Goal: Task Accomplishment & Management: Manage account settings

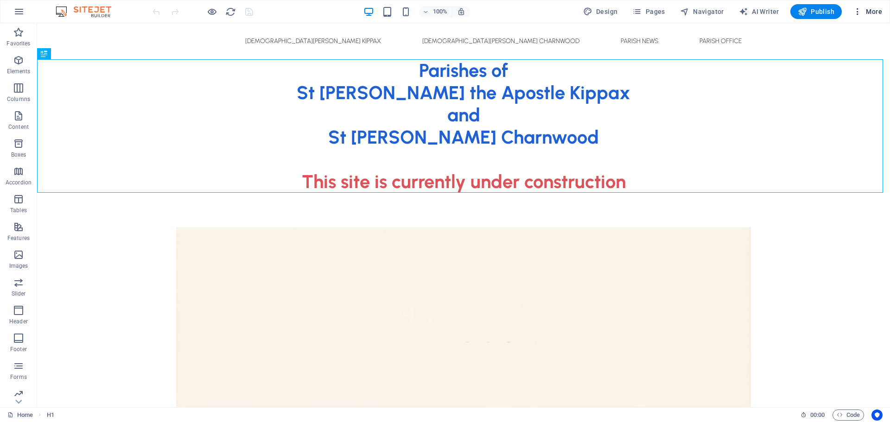
click at [862, 10] on icon "button" at bounding box center [857, 11] width 9 height 9
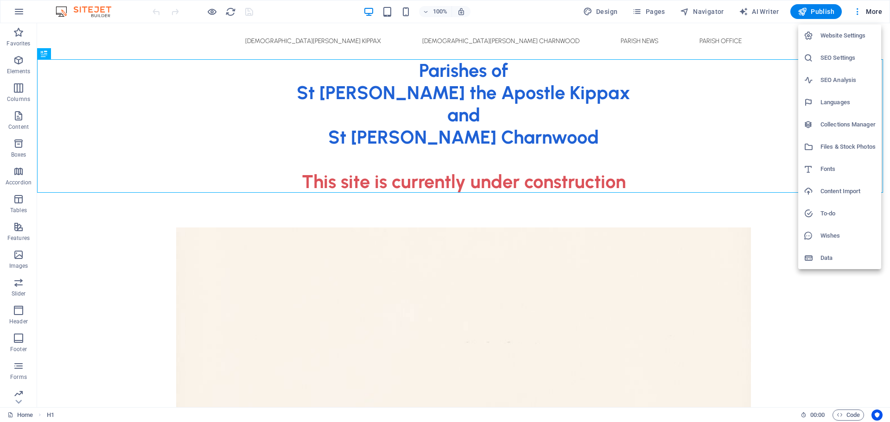
click at [842, 147] on h6 "Files & Stock Photos" at bounding box center [847, 146] width 55 height 11
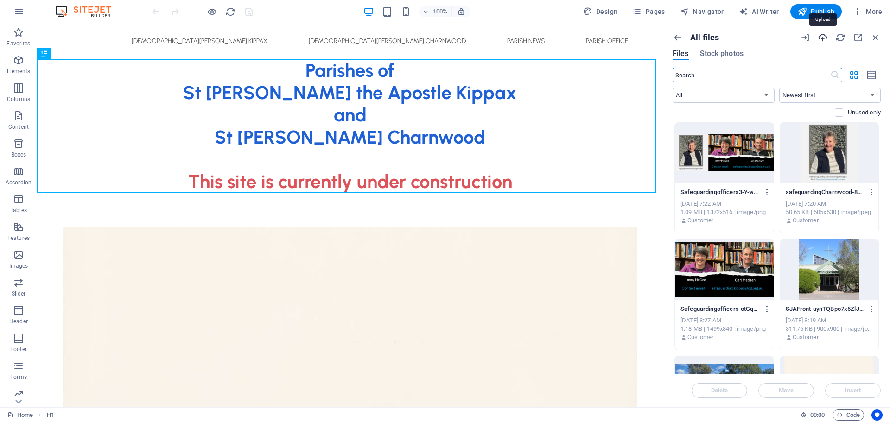
click at [821, 40] on icon "button" at bounding box center [822, 37] width 10 height 10
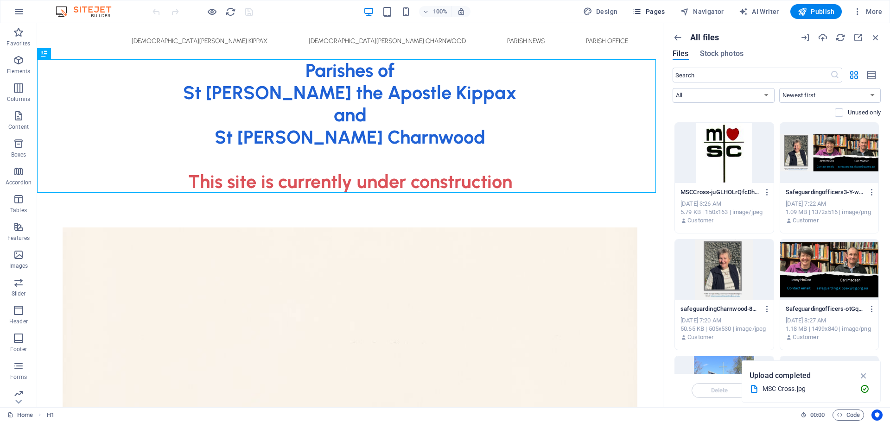
click at [651, 10] on span "Pages" at bounding box center [648, 11] width 32 height 9
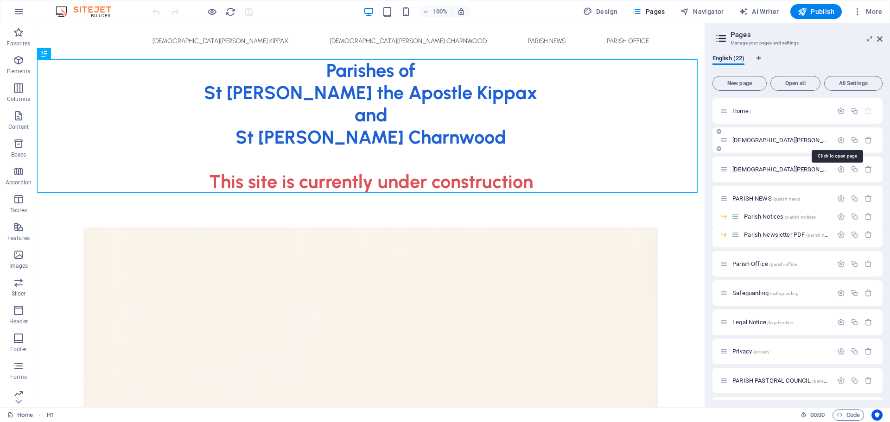
click at [757, 137] on span "[DEMOGRAPHIC_DATA][PERSON_NAME] Kippax /[GEOGRAPHIC_DATA][DEMOGRAPHIC_DATA][PER…" at bounding box center [873, 140] width 283 height 7
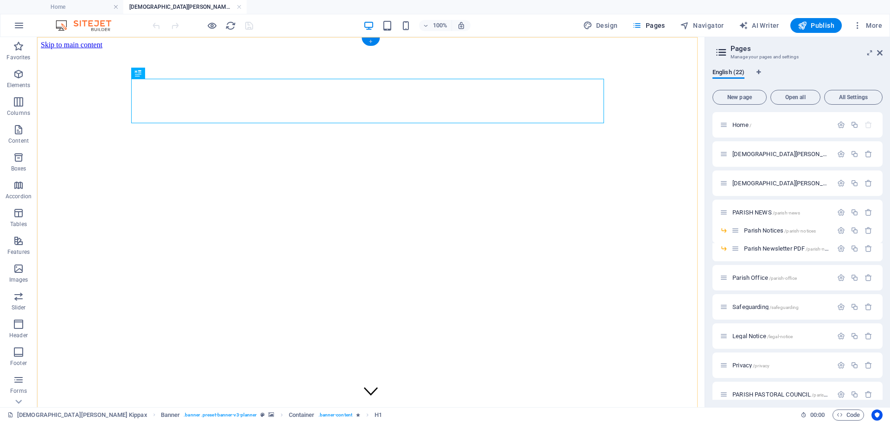
click at [371, 42] on div "+" at bounding box center [370, 42] width 18 height 8
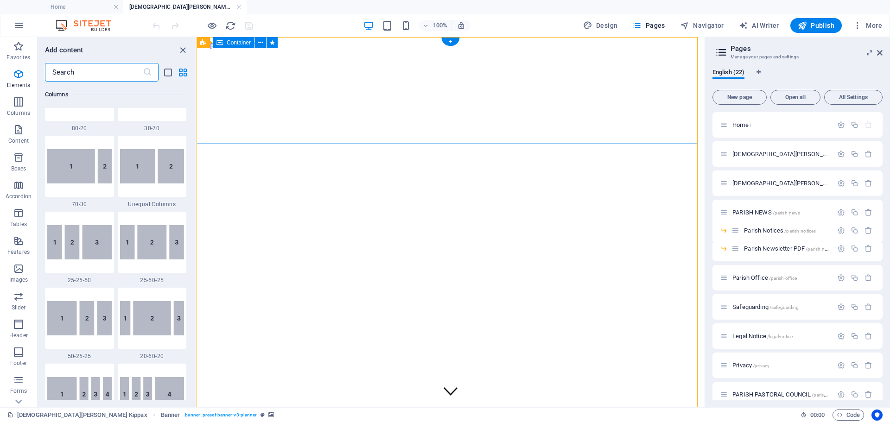
scroll to position [1622, 0]
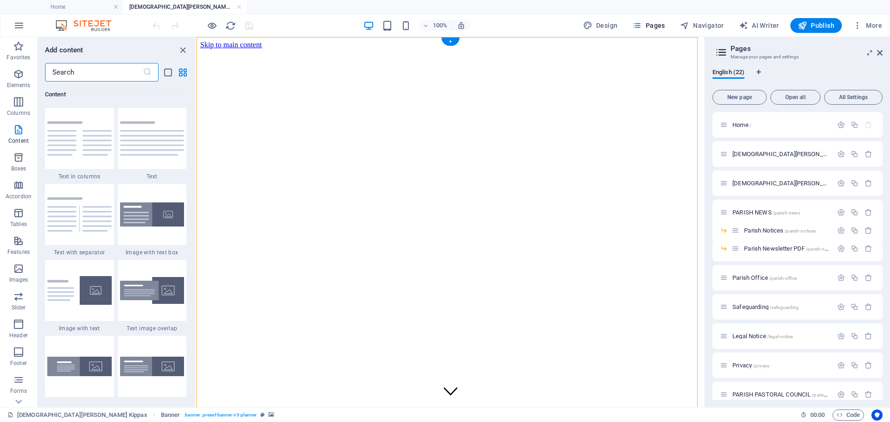
click at [305, 49] on figure at bounding box center [450, 49] width 500 height 0
click at [65, 4] on h4 "Home" at bounding box center [61, 7] width 123 height 10
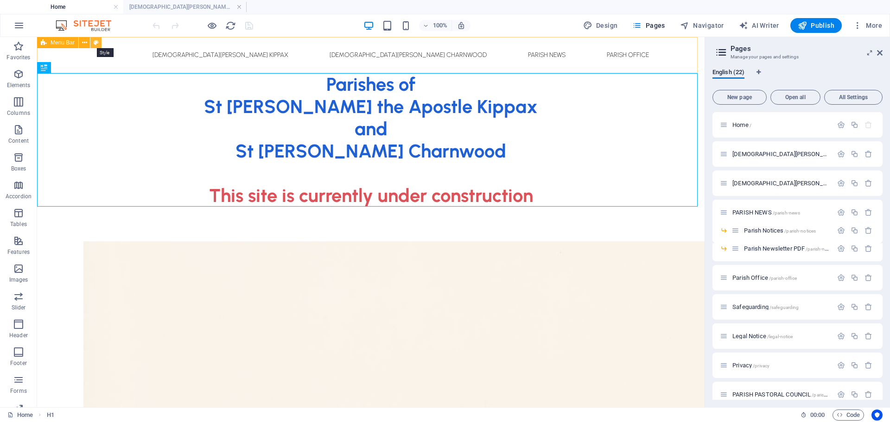
click at [96, 43] on icon at bounding box center [96, 43] width 5 height 10
select select "rem"
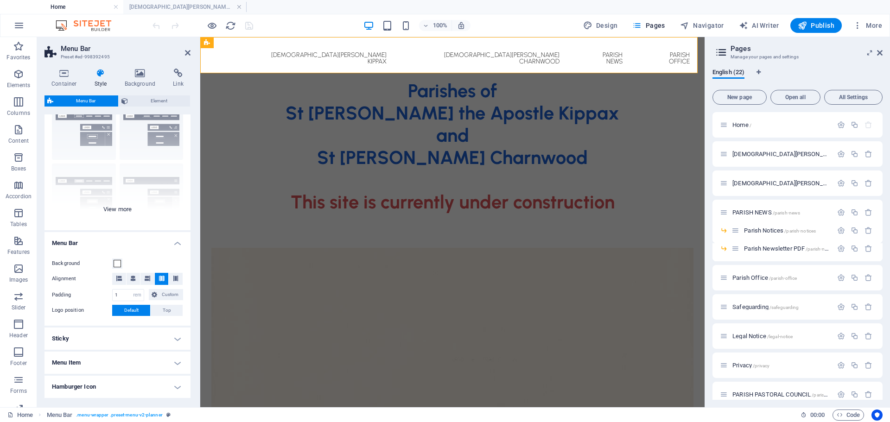
scroll to position [0, 0]
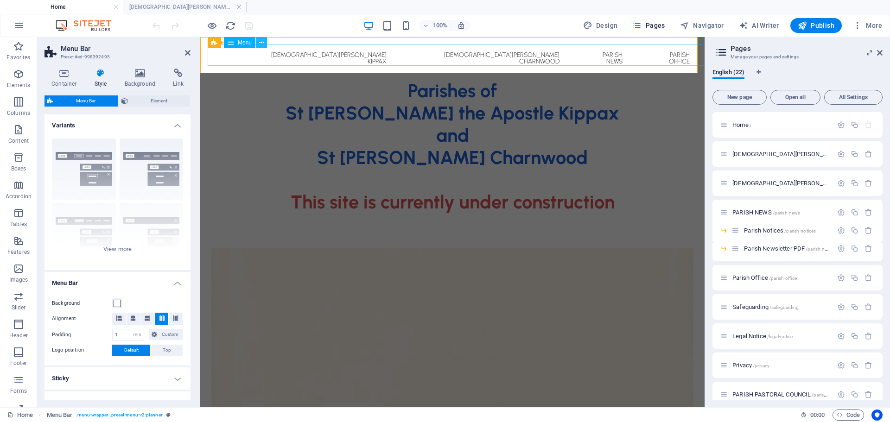
click at [263, 44] on icon at bounding box center [261, 43] width 5 height 10
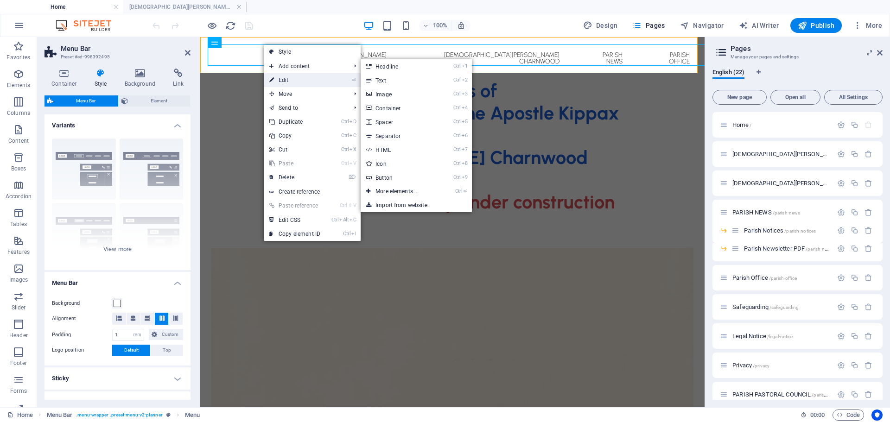
click at [279, 77] on link "⏎ Edit" at bounding box center [295, 80] width 62 height 14
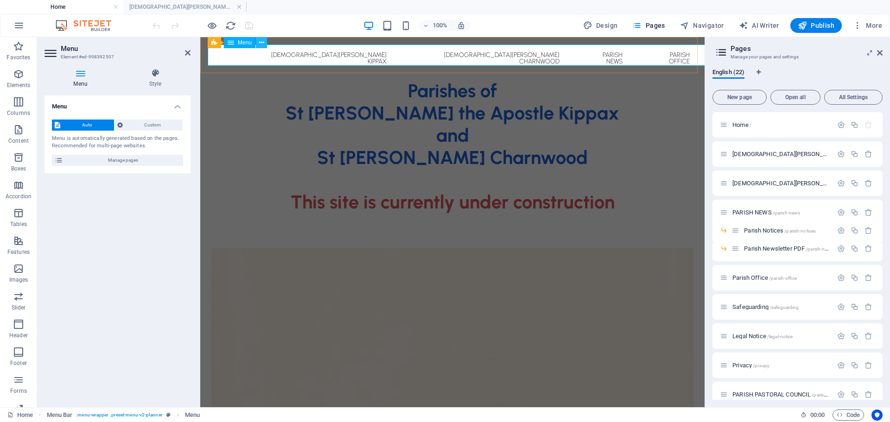
click at [262, 42] on icon at bounding box center [261, 43] width 5 height 10
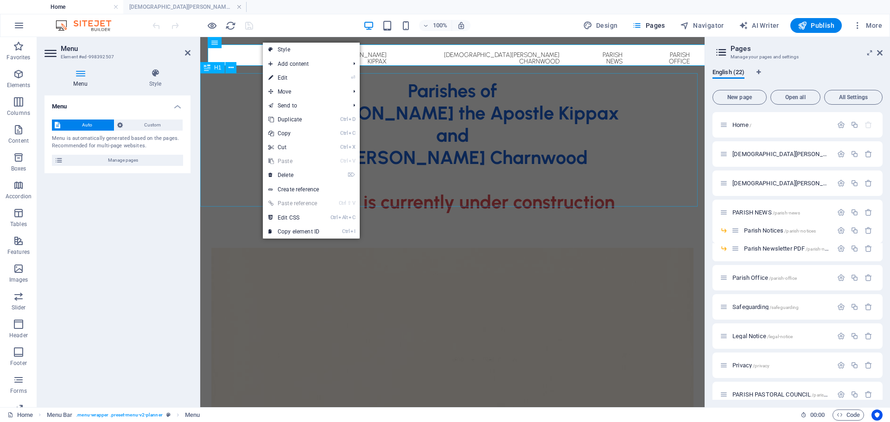
drag, startPoint x: 215, startPoint y: 118, endPoint x: 378, endPoint y: 114, distance: 163.2
click at [378, 117] on div "Parishes of St [PERSON_NAME] the Apostle Kippax and [GEOGRAPHIC_DATA][PERSON_NA…" at bounding box center [452, 146] width 504 height 133
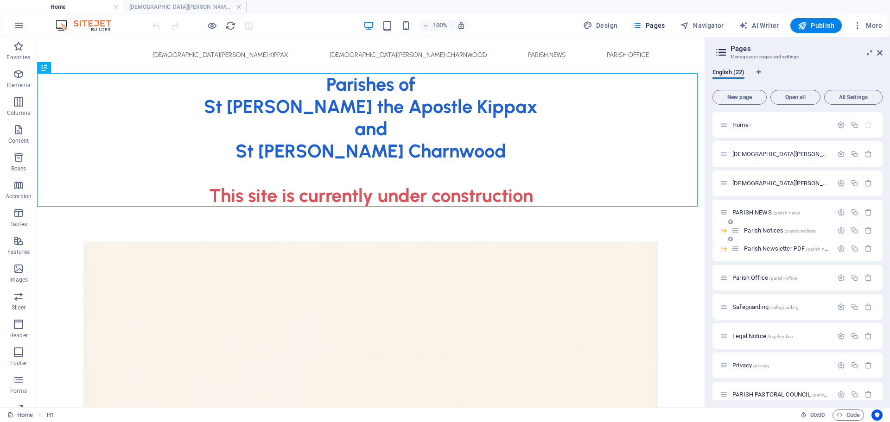
click at [767, 230] on span "Parish Notices /parish-notices" at bounding box center [780, 230] width 72 height 7
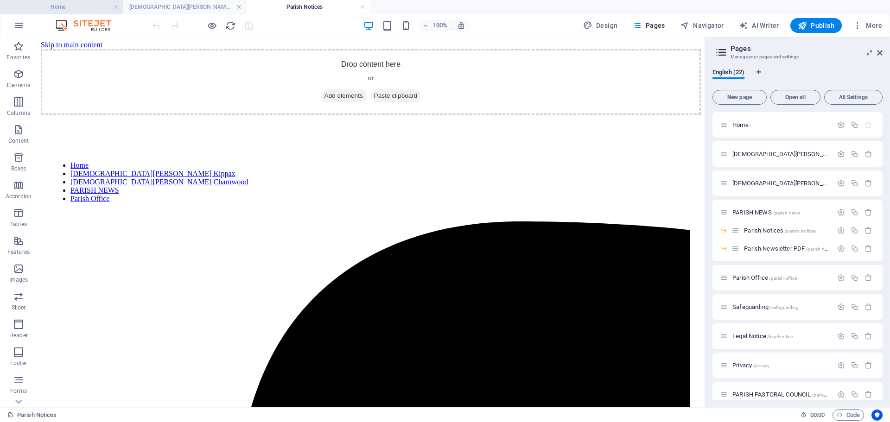
click at [87, 4] on h4 "Home" at bounding box center [61, 7] width 123 height 10
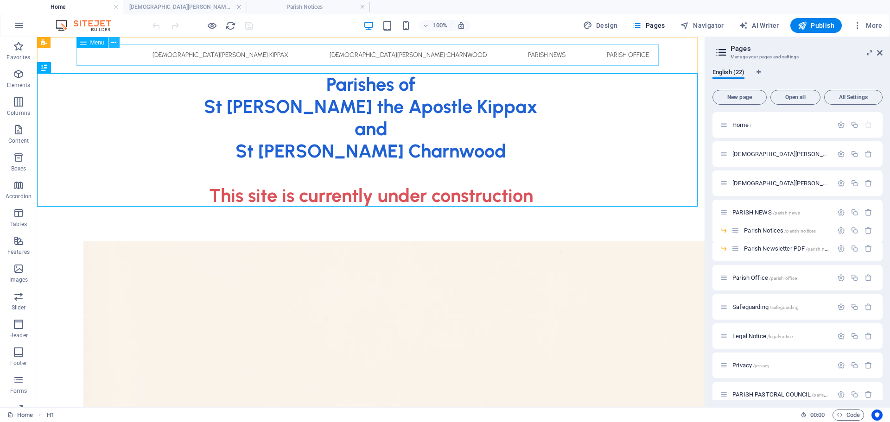
click at [115, 44] on icon at bounding box center [113, 43] width 5 height 10
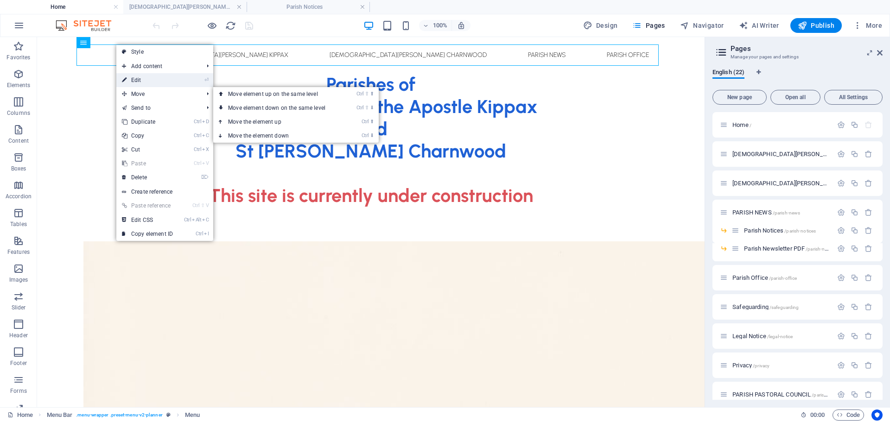
click at [145, 80] on link "⏎ Edit" at bounding box center [147, 80] width 62 height 14
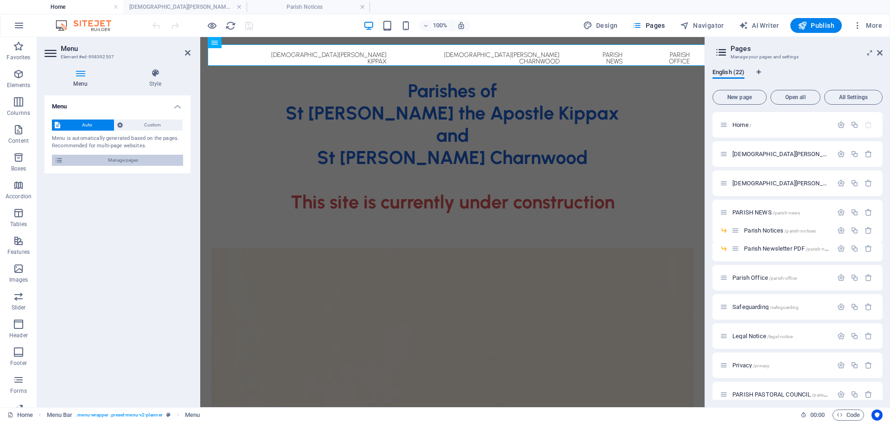
click at [128, 162] on span "Manage pages" at bounding box center [123, 160] width 114 height 11
click at [58, 161] on icon at bounding box center [59, 160] width 8 height 11
click at [840, 126] on icon "button" at bounding box center [841, 125] width 8 height 8
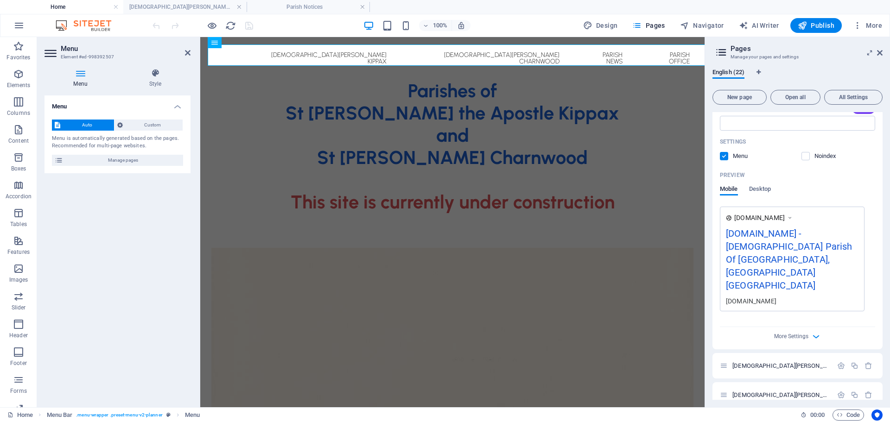
scroll to position [278, 0]
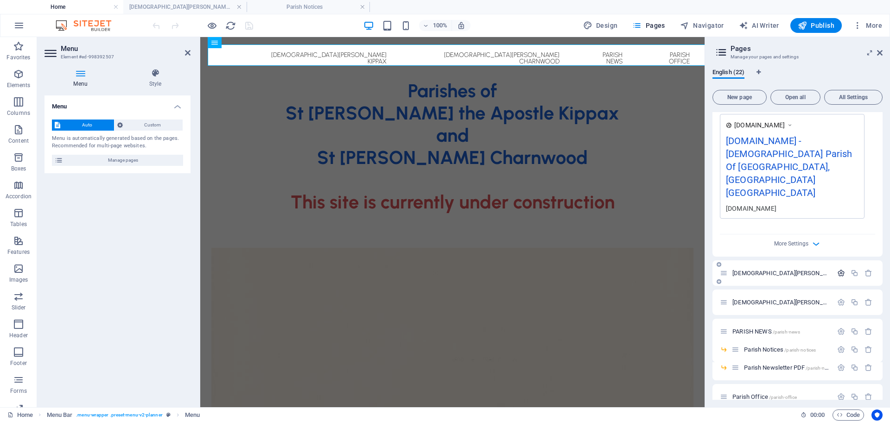
click at [839, 269] on icon "button" at bounding box center [841, 273] width 8 height 8
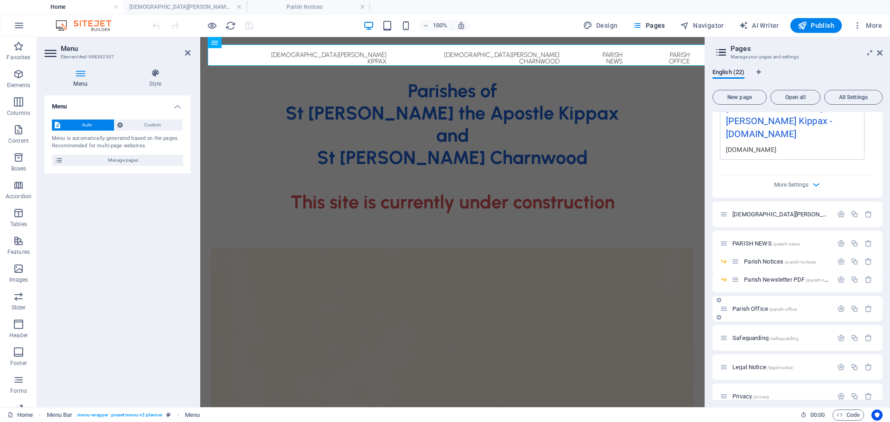
scroll to position [741, 0]
click at [840, 207] on icon "button" at bounding box center [841, 211] width 8 height 8
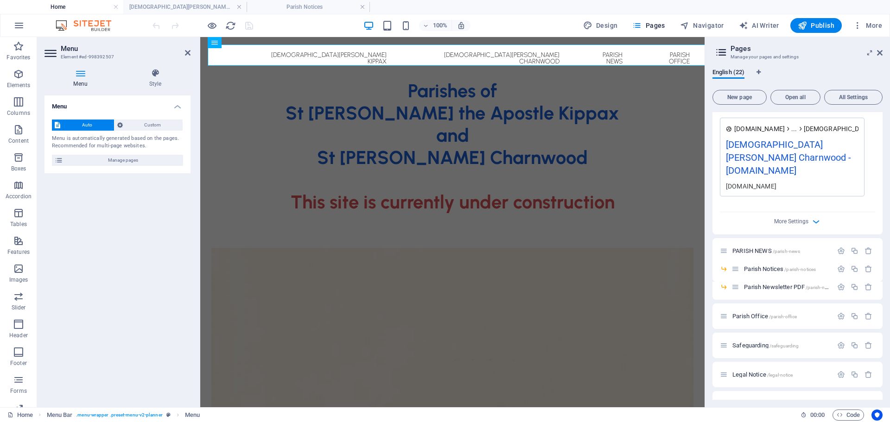
scroll to position [1112, 0]
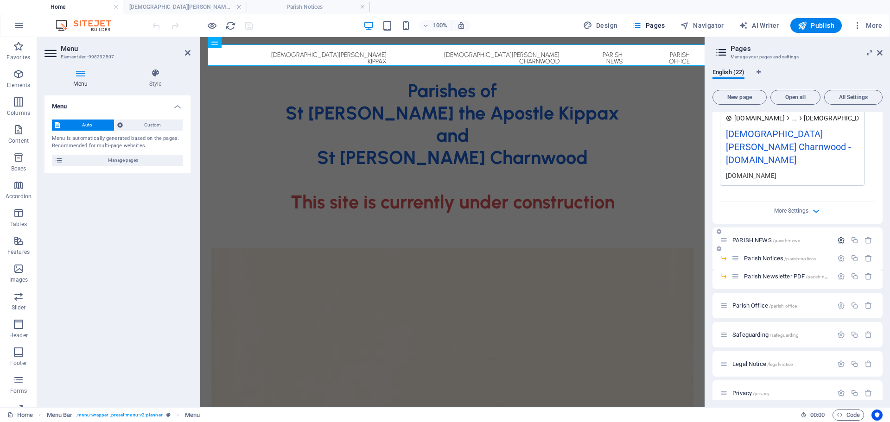
click at [838, 236] on icon "button" at bounding box center [841, 240] width 8 height 8
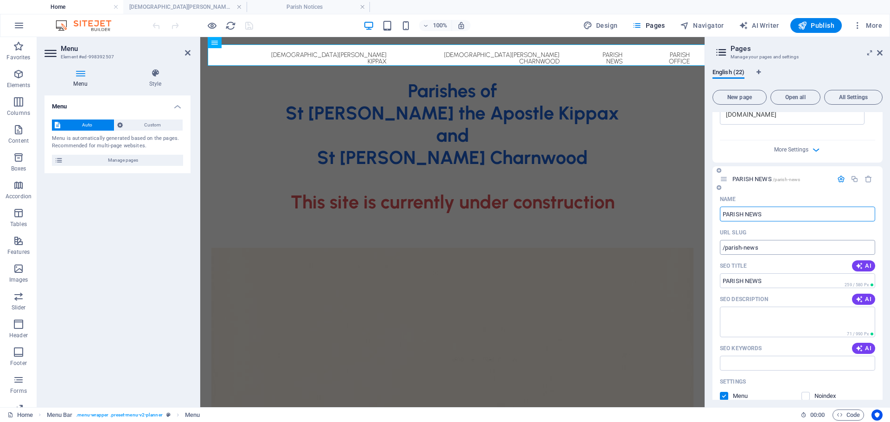
scroll to position [1251, 0]
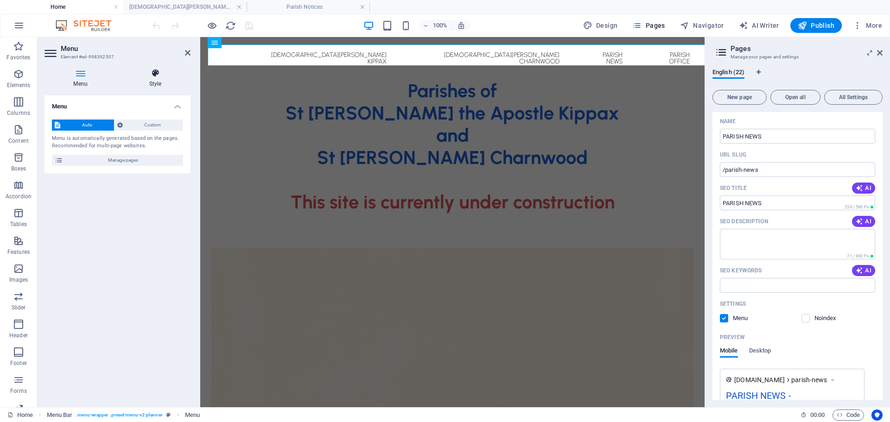
click at [156, 80] on h4 "Style" at bounding box center [155, 78] width 70 height 19
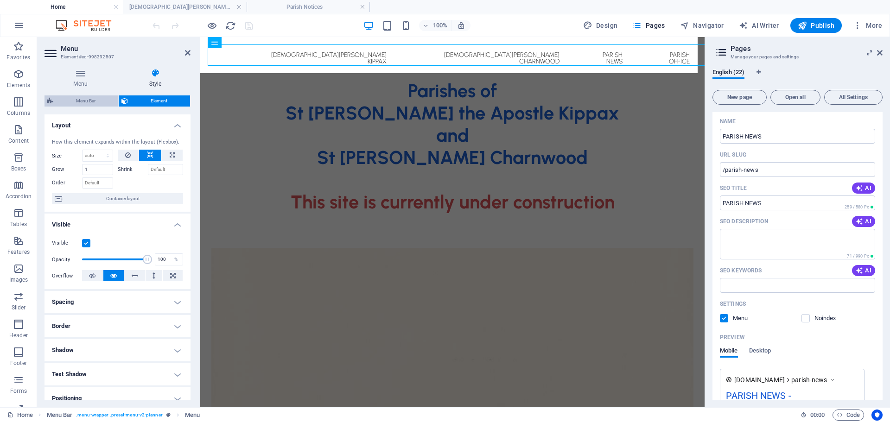
click at [89, 100] on span "Menu Bar" at bounding box center [85, 100] width 59 height 11
select select "rem"
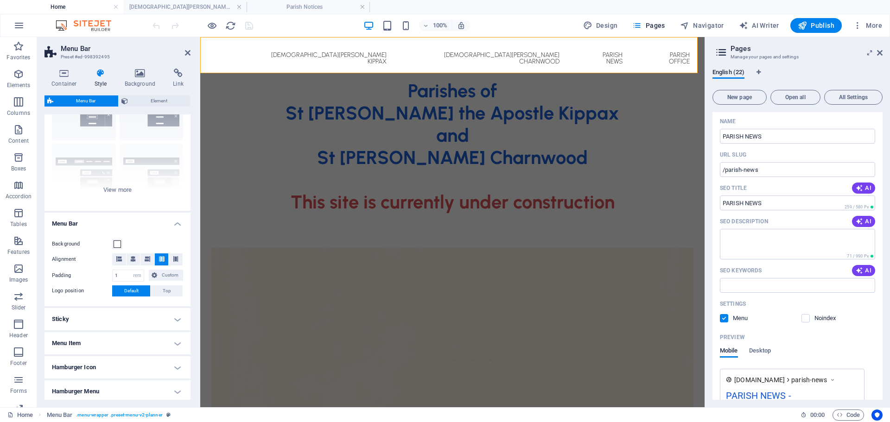
scroll to position [123, 0]
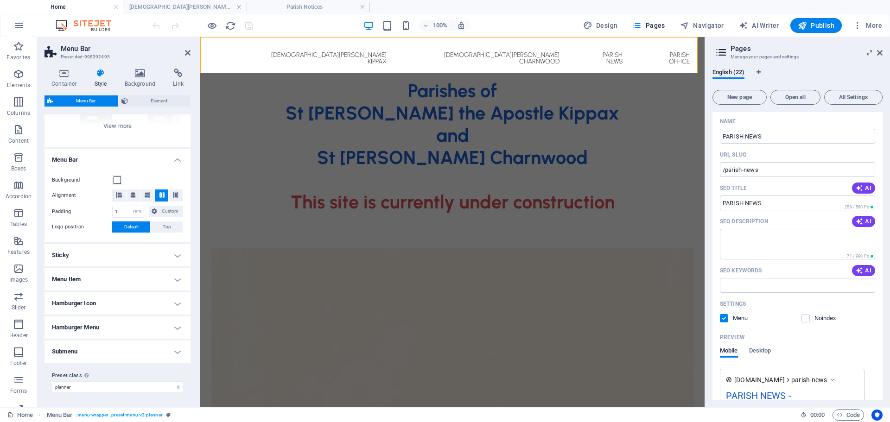
click at [107, 255] on h4 "Sticky" at bounding box center [117, 255] width 146 height 22
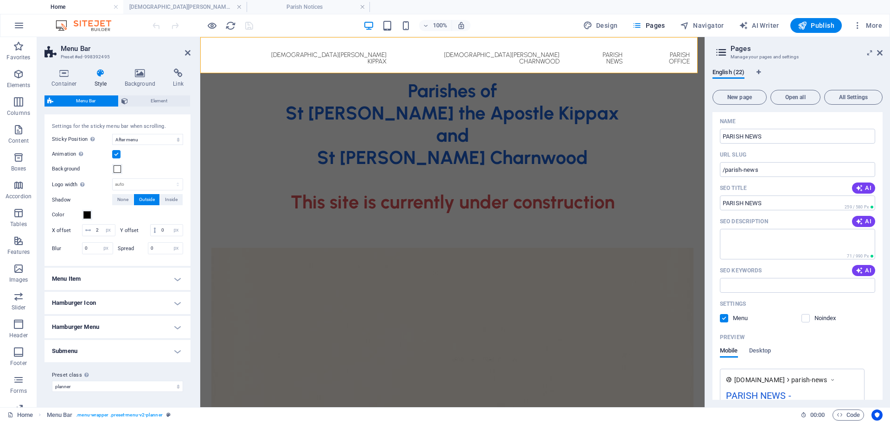
scroll to position [282, 0]
click at [68, 282] on h4 "Menu Item" at bounding box center [117, 279] width 146 height 22
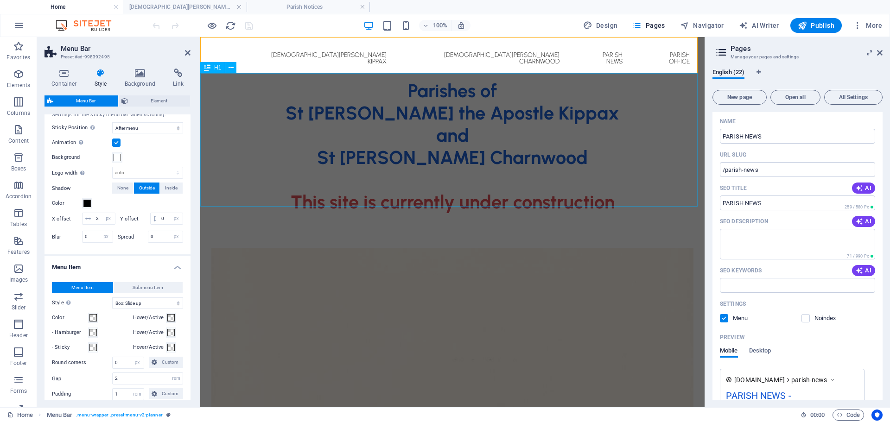
click at [486, 141] on div "Parishes of St [PERSON_NAME] the Apostle Kippax and [GEOGRAPHIC_DATA][PERSON_NA…" at bounding box center [452, 146] width 504 height 133
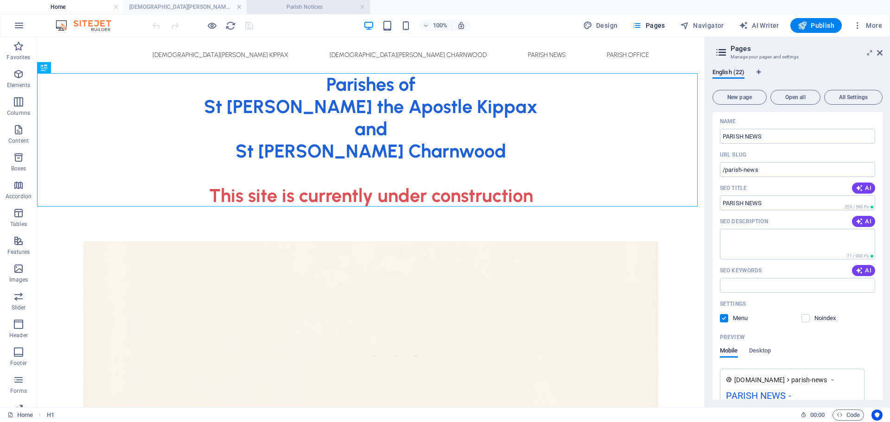
click at [295, 8] on h4 "Parish Notices" at bounding box center [308, 7] width 123 height 10
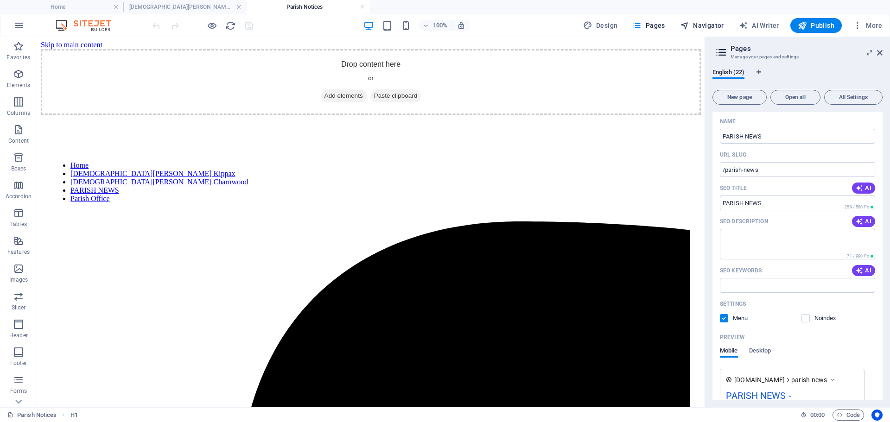
click at [709, 24] on span "Navigator" at bounding box center [702, 25] width 44 height 9
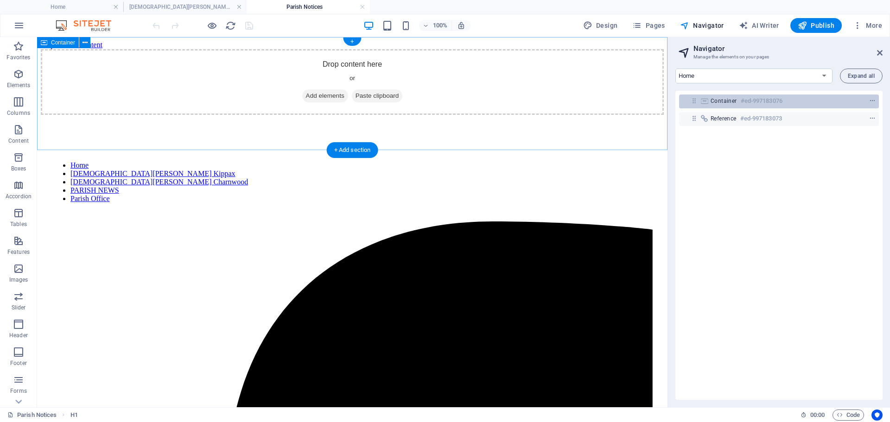
click at [703, 100] on icon at bounding box center [704, 100] width 10 height 7
click at [695, 101] on icon at bounding box center [694, 101] width 8 height 8
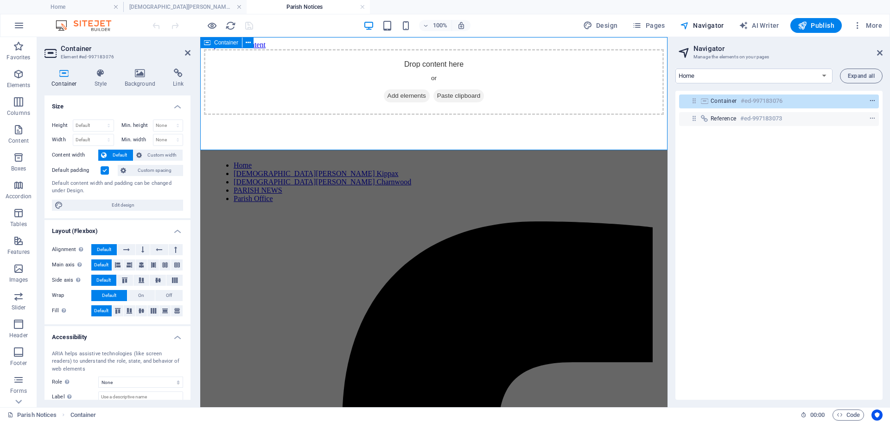
click at [869, 98] on icon "context-menu" at bounding box center [872, 101] width 6 height 6
click at [161, 3] on h4 "[DEMOGRAPHIC_DATA][PERSON_NAME] Kippax" at bounding box center [184, 7] width 123 height 10
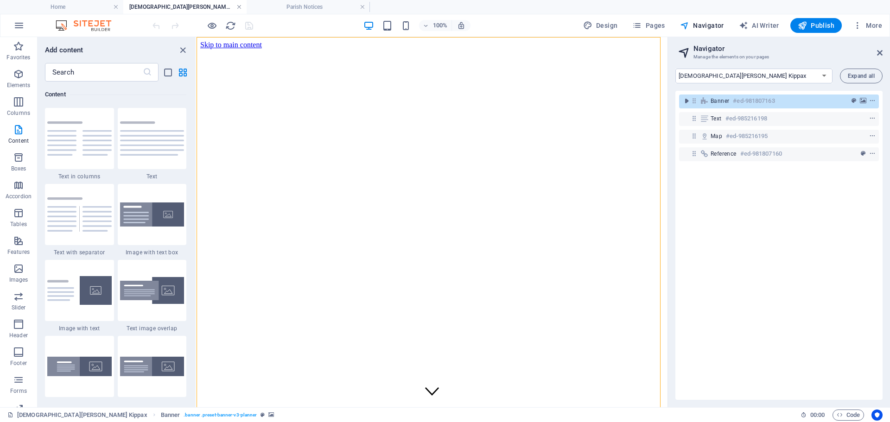
click at [237, 6] on link at bounding box center [239, 7] width 6 height 9
select select "17872882-en"
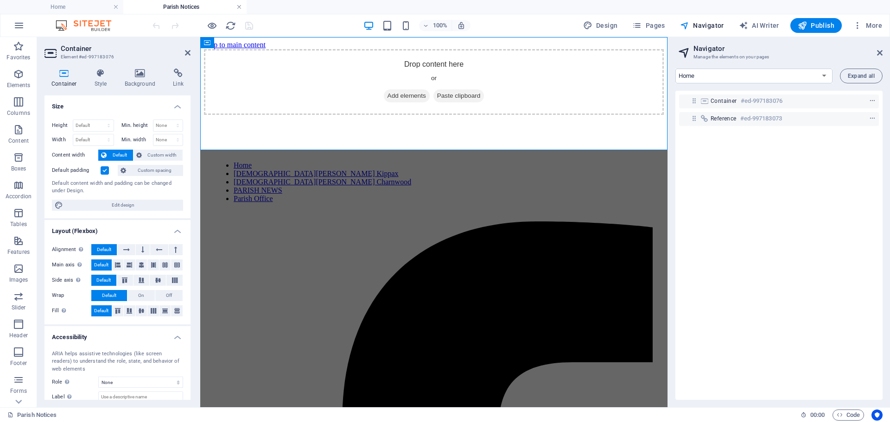
click at [237, 6] on link at bounding box center [239, 7] width 6 height 9
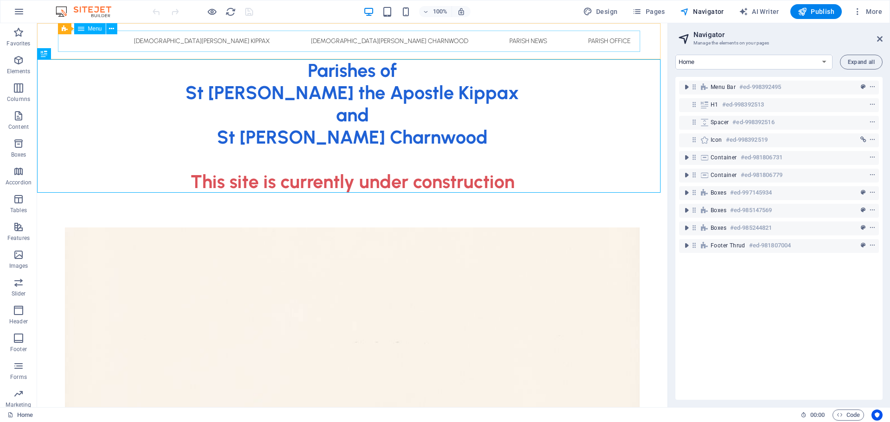
click at [95, 30] on span "Menu" at bounding box center [95, 29] width 14 height 6
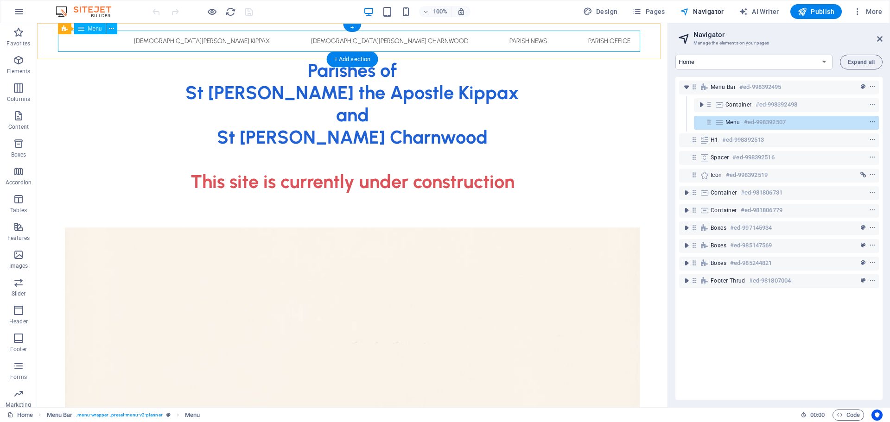
click at [871, 121] on icon "context-menu" at bounding box center [872, 122] width 6 height 6
click at [69, 29] on span "Menu Bar" at bounding box center [63, 29] width 24 height 6
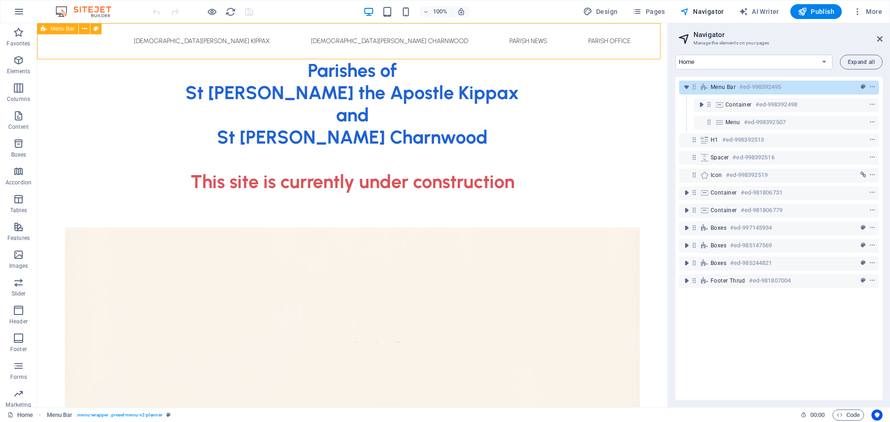
click at [69, 29] on span "Menu Bar" at bounding box center [63, 29] width 24 height 6
select select "rem"
select select "sticky_menu"
select select "px"
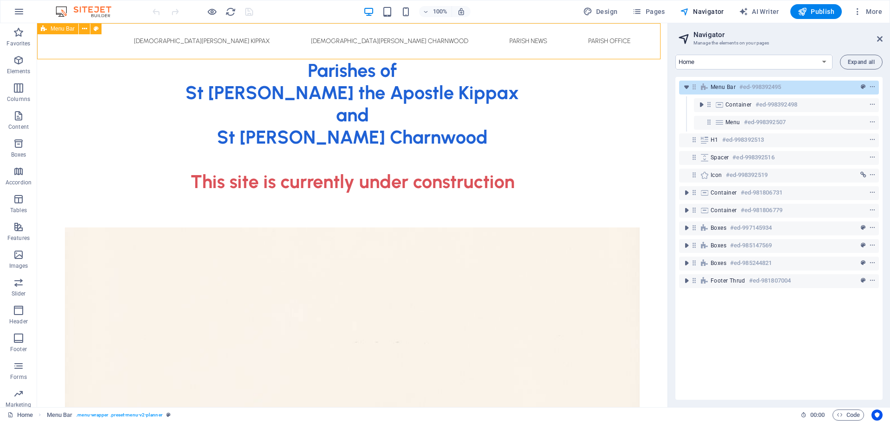
select select "px"
select select "hover_box_bottom"
select select "px"
select select "rem"
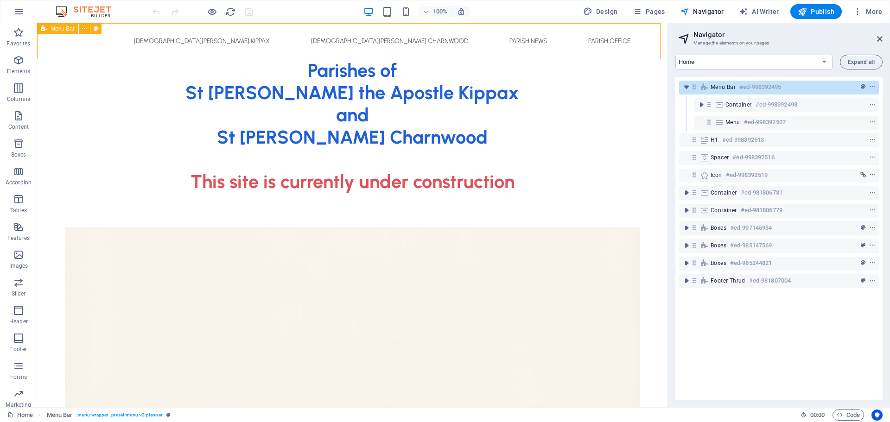
select select "rem"
select select "px"
select select
select select "px"
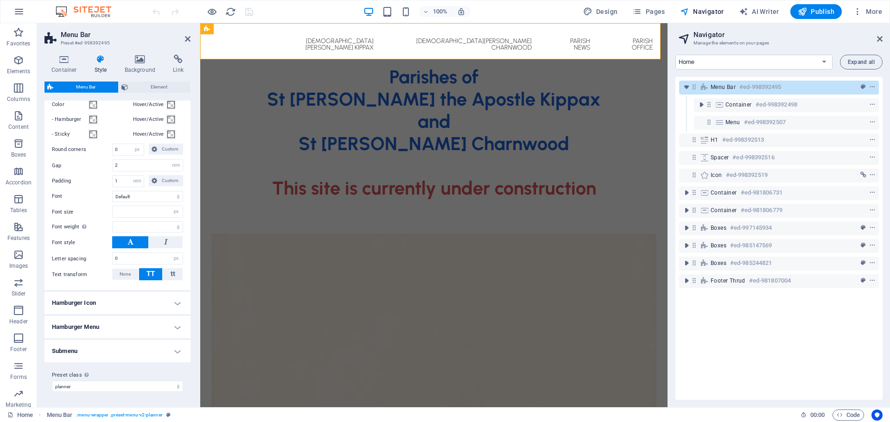
scroll to position [493, 0]
